Goal: Navigation & Orientation: Find specific page/section

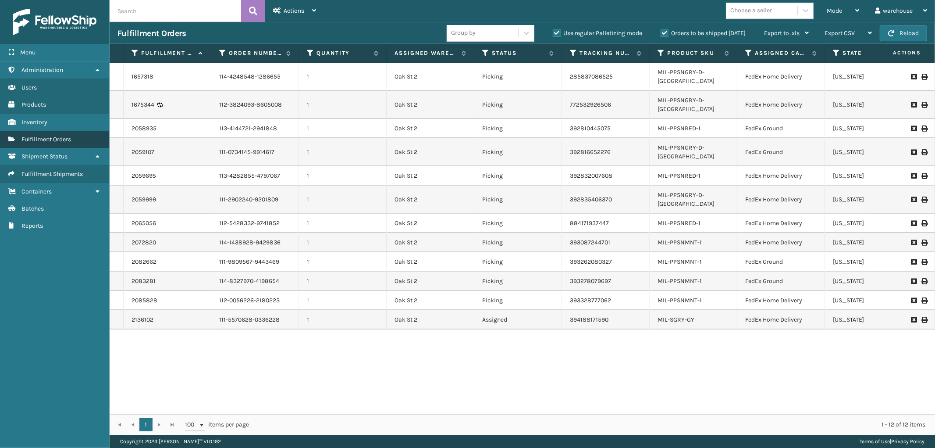
click at [55, 138] on span "Fulfillment Orders" at bounding box center [46, 138] width 50 height 7
click at [58, 201] on link "Batches" at bounding box center [54, 208] width 109 height 17
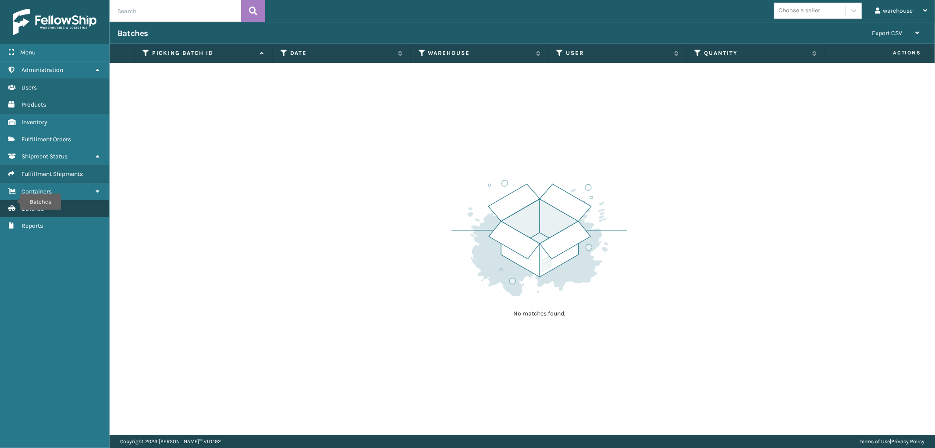
click at [14, 205] on icon "Batches" at bounding box center [11, 208] width 7 height 6
click at [41, 205] on span "Batches" at bounding box center [32, 208] width 22 height 7
click at [54, 137] on span "Fulfillment Orders" at bounding box center [46, 138] width 50 height 7
